Goal: Task Accomplishment & Management: Manage account settings

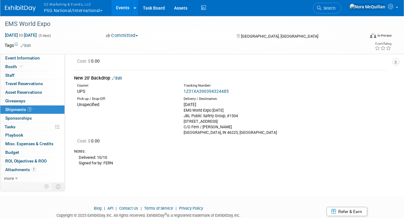
click at [83, 10] on button "G2 Marketing & Events, LLC PSG National/International" at bounding box center [76, 8] width 67 height 16
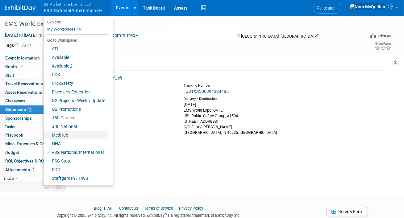
click at [61, 136] on link "MedHub" at bounding box center [76, 135] width 65 height 9
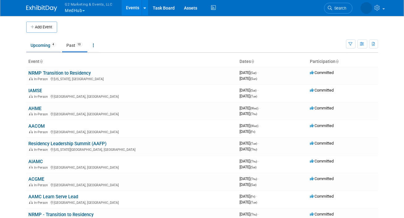
click at [40, 45] on link "Upcoming 4" at bounding box center [43, 46] width 35 height 12
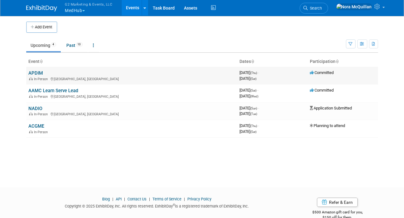
click at [39, 74] on link "APDIM" at bounding box center [36, 73] width 15 height 6
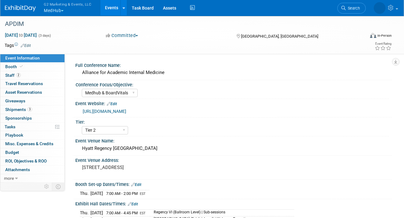
select select "Medhub & BoardVitals"
select select "Tier 2"
click at [15, 65] on span "Booth" at bounding box center [14, 66] width 19 height 5
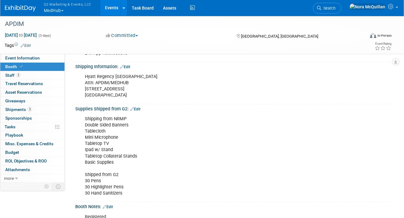
scroll to position [147, 0]
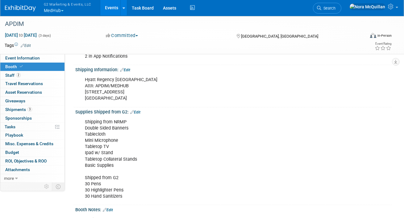
click at [99, 82] on div "Hyatt Regency Atlanta Attn: APDIM/MEDHUB 265 Peachtree Rd NE, Atlanta, GA 30303" at bounding box center [205, 89] width 249 height 31
copy div "Hyatt Regency Atlanta"
click at [107, 85] on div "Hyatt Regency Atlanta Attn: APDIM/MEDHUB 265 Peachtree Rd NE, Atlanta, GA 30303" at bounding box center [205, 89] width 249 height 31
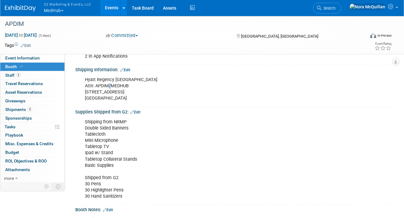
click at [107, 85] on div "Hyatt Regency Atlanta Attn: APDIM/MEDHUB 265 Peachtree Rd NE, Atlanta, GA 30303" at bounding box center [205, 89] width 249 height 31
copy div "Attn: APDIM/MEDHUB"
click at [108, 92] on div "Hyatt Regency Atlanta Attn: APDIM/MEDHUB 265 Peachtree Rd NE, Atlanta, GA 30303" at bounding box center [205, 89] width 249 height 31
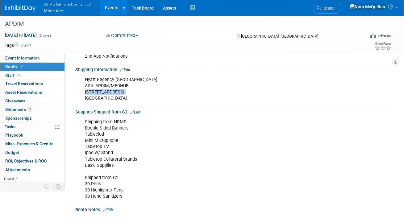
click at [108, 92] on div "Hyatt Regency Atlanta Attn: APDIM/MEDHUB 265 Peachtree Rd NE, Atlanta, GA 30303" at bounding box center [205, 89] width 249 height 31
copy div "265 Peachtree Rd NE,"
click at [11, 108] on span "Shipments 3" at bounding box center [18, 109] width 27 height 5
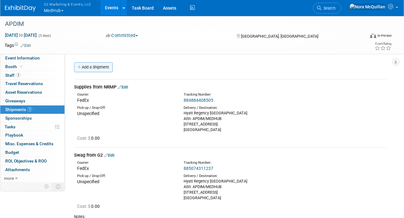
click at [96, 69] on link "Add a Shipment" at bounding box center [93, 67] width 39 height 10
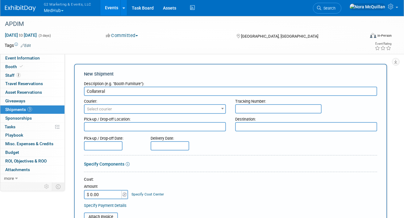
type input "Collateral"
click at [108, 111] on span "Select courier" at bounding box center [155, 109] width 141 height 9
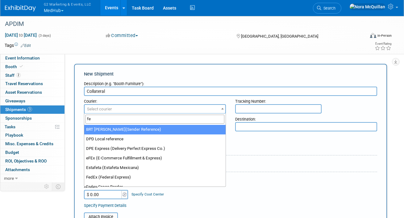
type input "fed"
select select "206"
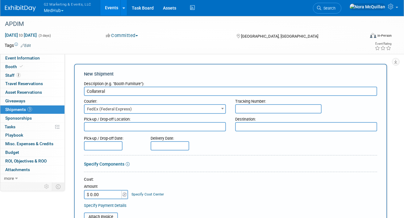
click at [258, 112] on input "text" at bounding box center [278, 108] width 86 height 9
paste input "885142260148"
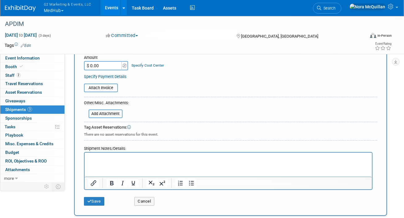
scroll to position [149, 0]
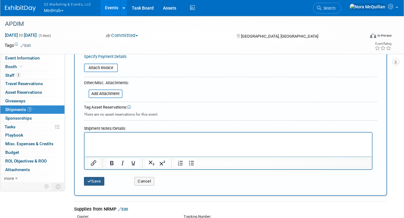
type input "885142260148"
click at [101, 178] on button "Save" at bounding box center [94, 181] width 20 height 9
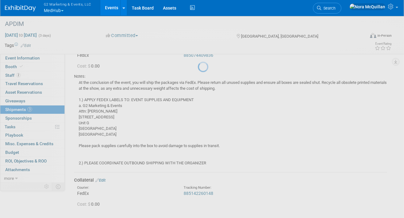
scroll to position [260, 0]
